Goal: Transaction & Acquisition: Purchase product/service

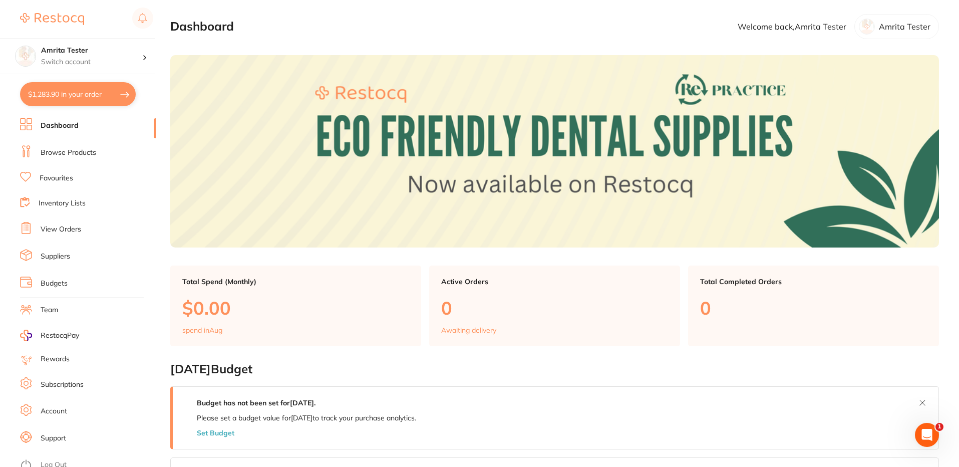
click at [67, 181] on link "Favourites" at bounding box center [57, 178] width 34 height 10
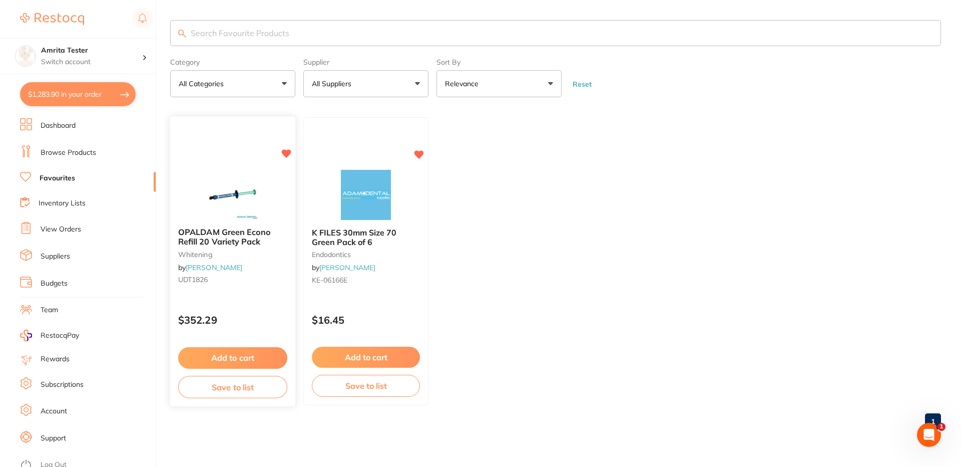
click at [243, 356] on button "Add to cart" at bounding box center [232, 358] width 109 height 22
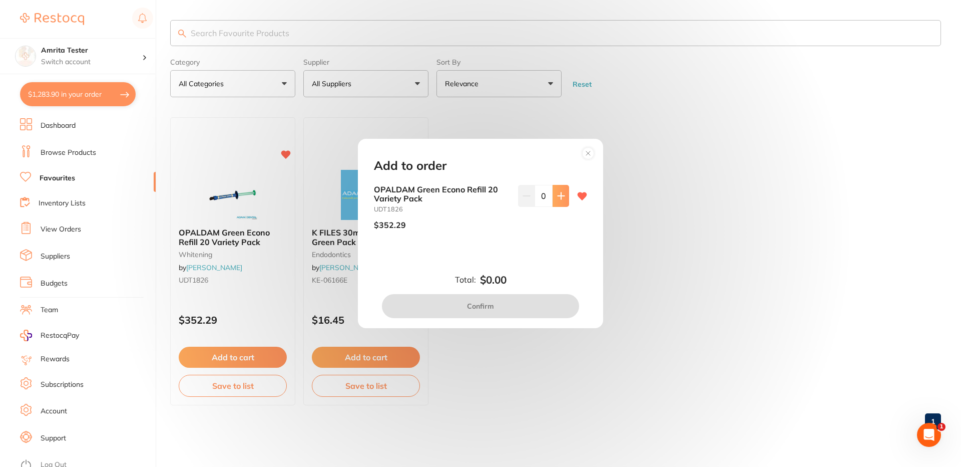
click at [558, 204] on button at bounding box center [561, 196] width 17 height 22
type input "1"
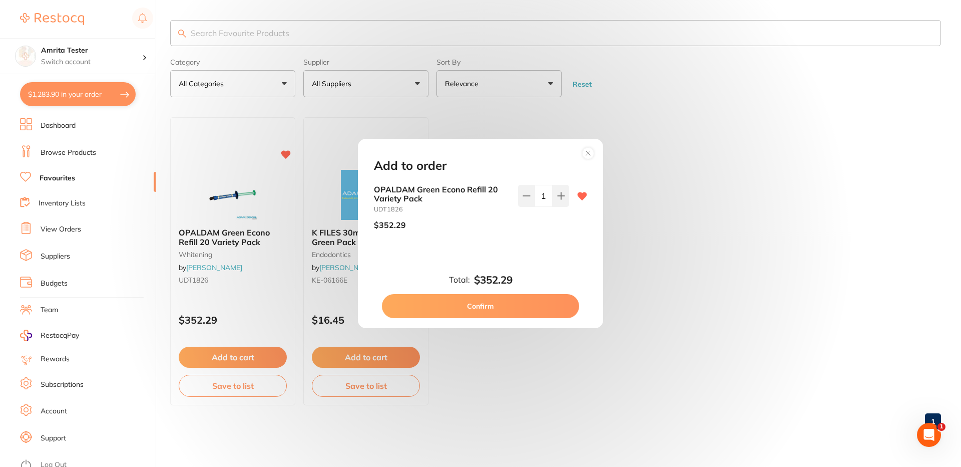
click at [490, 306] on button "Confirm" at bounding box center [480, 306] width 197 height 24
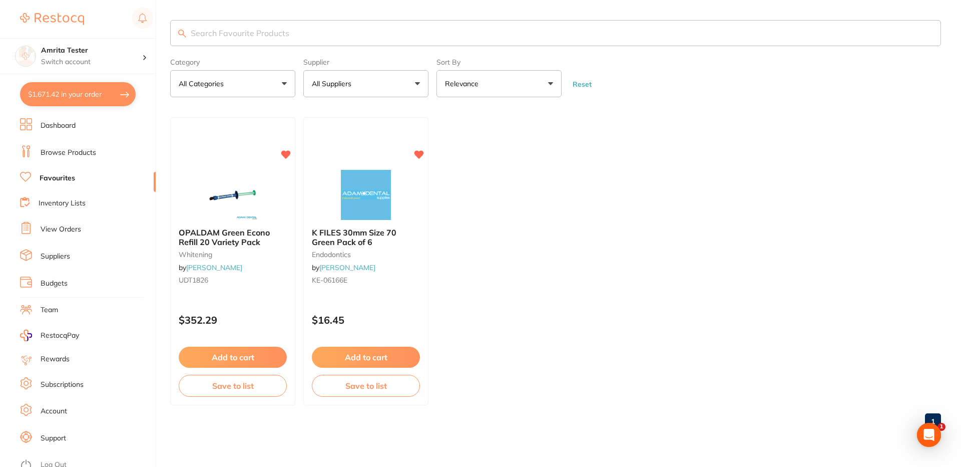
click at [106, 93] on button "$1,671.42 in your order" at bounding box center [78, 94] width 116 height 24
checkbox input "true"
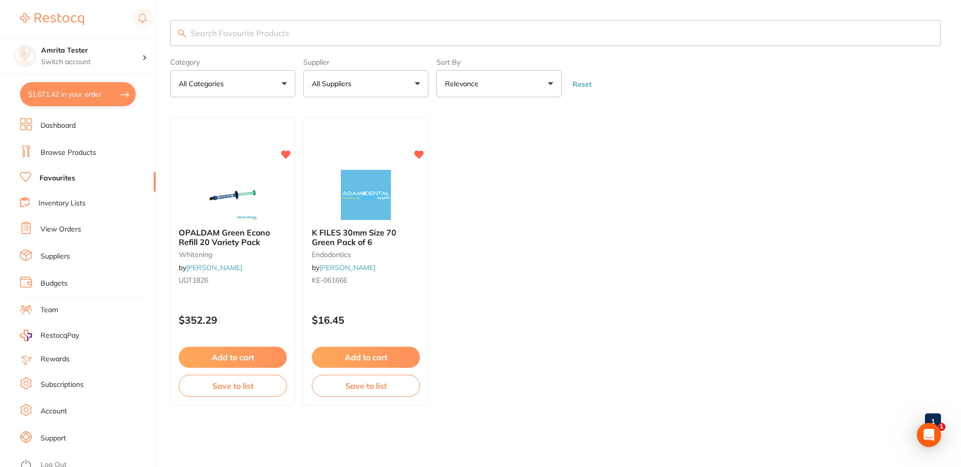
checkbox input "true"
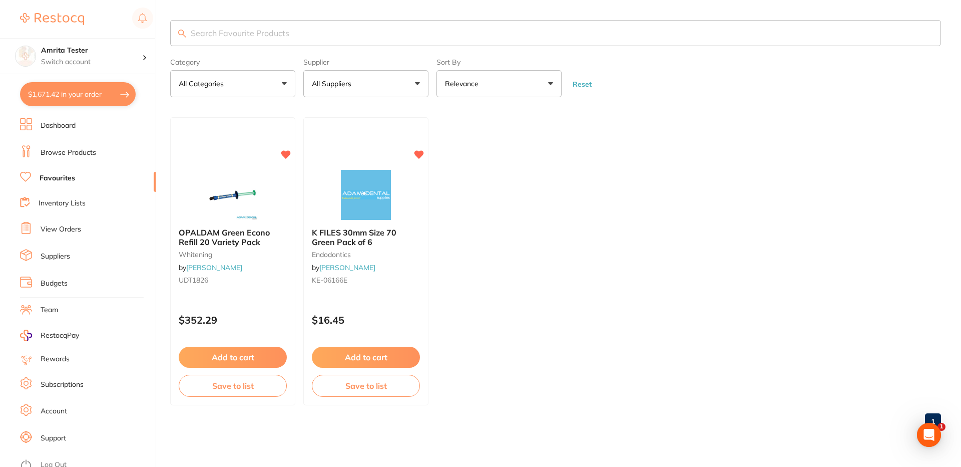
checkbox input "true"
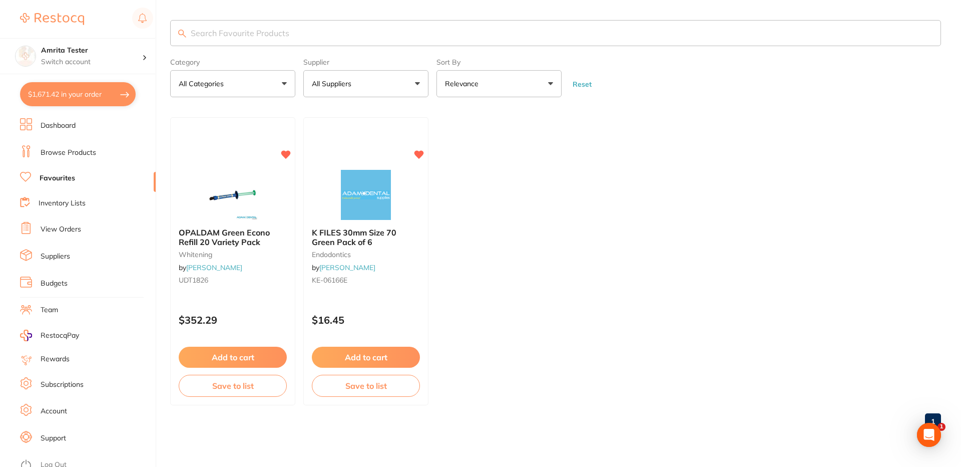
checkbox input "true"
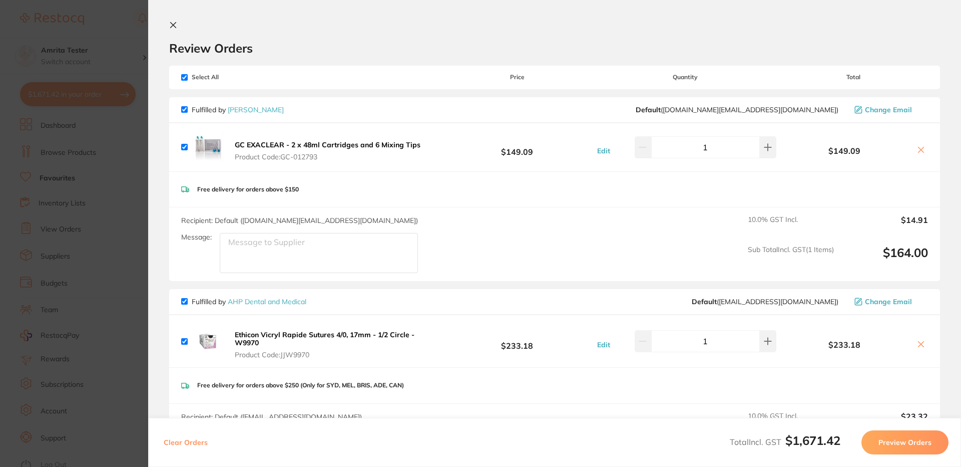
click at [173, 27] on icon at bounding box center [173, 25] width 8 height 8
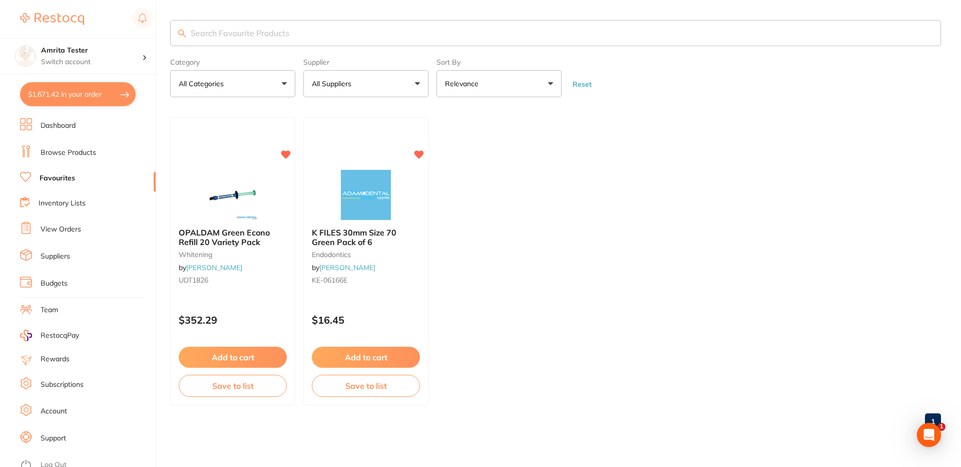
click at [75, 94] on button "$1,671.42 in your order" at bounding box center [78, 94] width 116 height 24
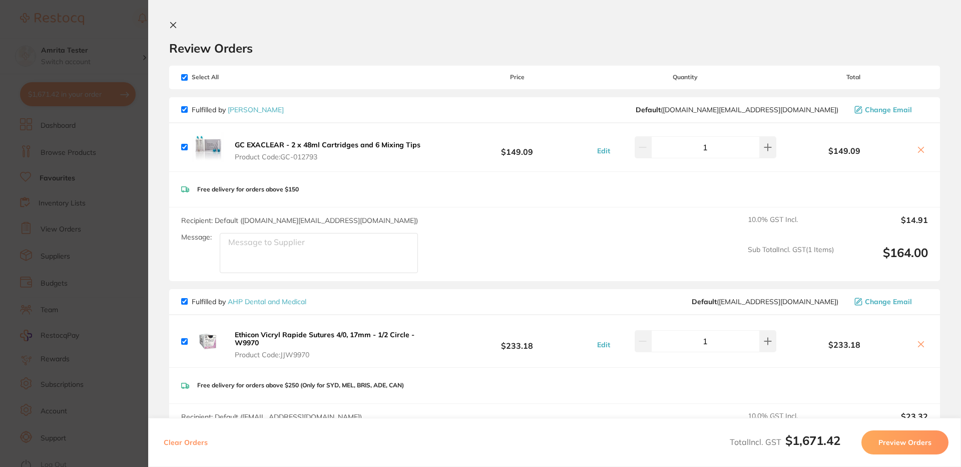
click at [173, 26] on icon at bounding box center [174, 26] width 6 height 6
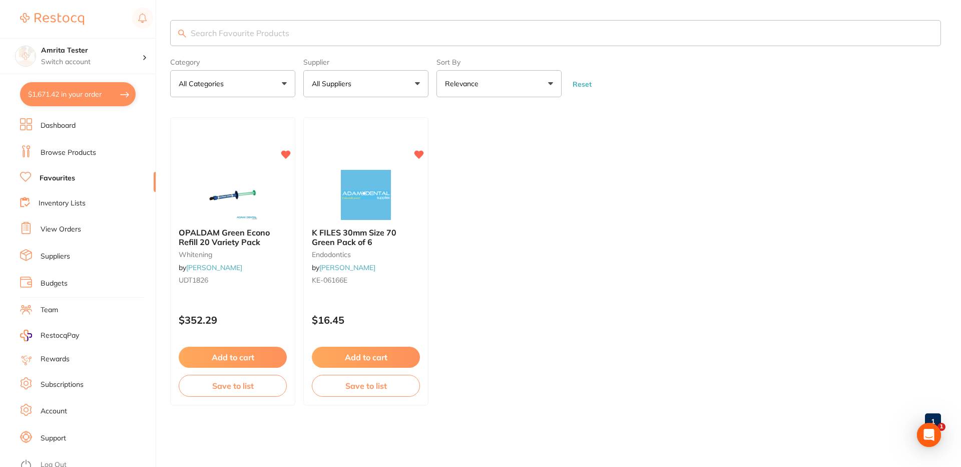
click at [72, 201] on link "Inventory Lists" at bounding box center [62, 203] width 47 height 10
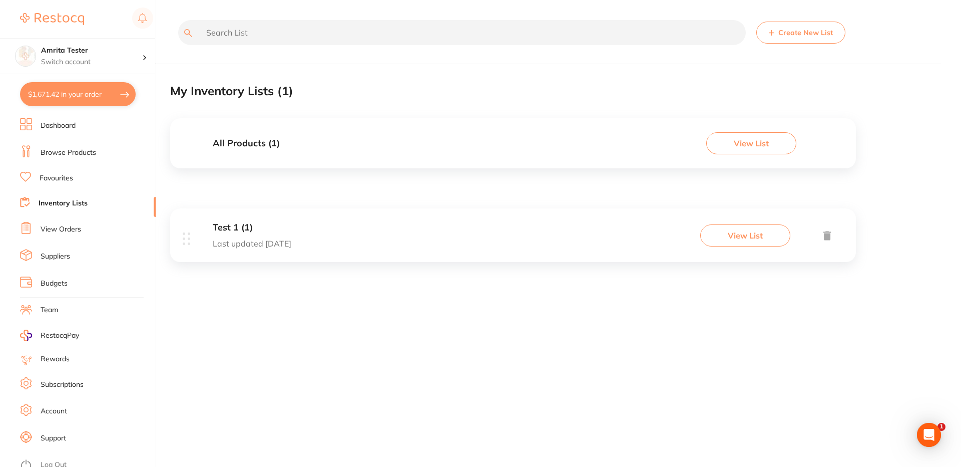
click at [750, 150] on button "View List" at bounding box center [751, 143] width 90 height 22
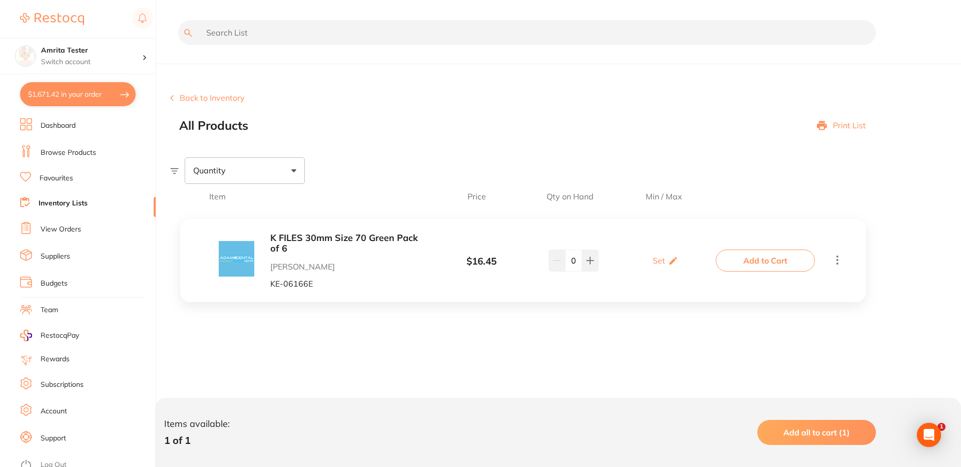
click at [52, 230] on link "View Orders" at bounding box center [61, 229] width 41 height 10
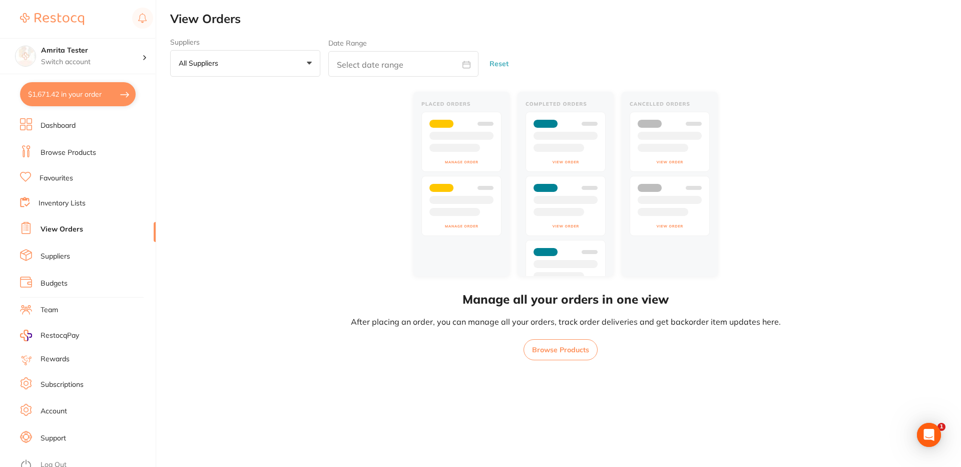
click at [54, 263] on li "Suppliers" at bounding box center [88, 256] width 136 height 15
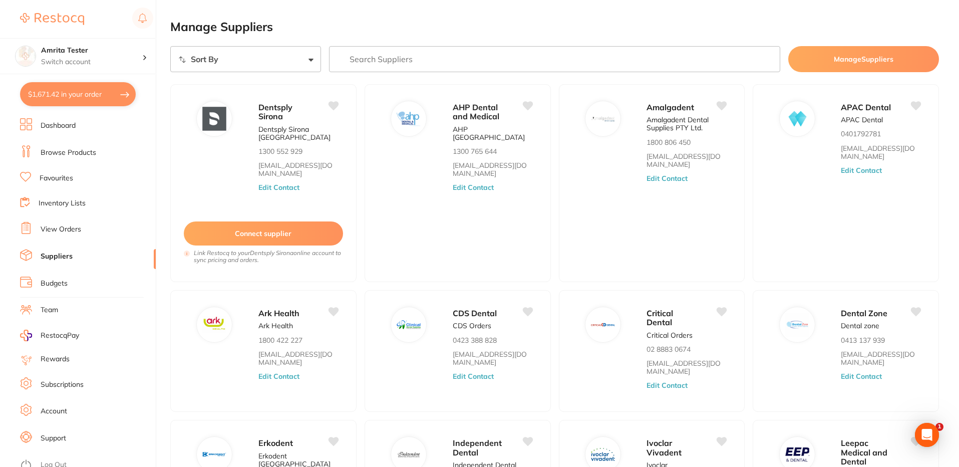
click at [67, 155] on link "Browse Products" at bounding box center [69, 153] width 56 height 10
